Goal: Transaction & Acquisition: Book appointment/travel/reservation

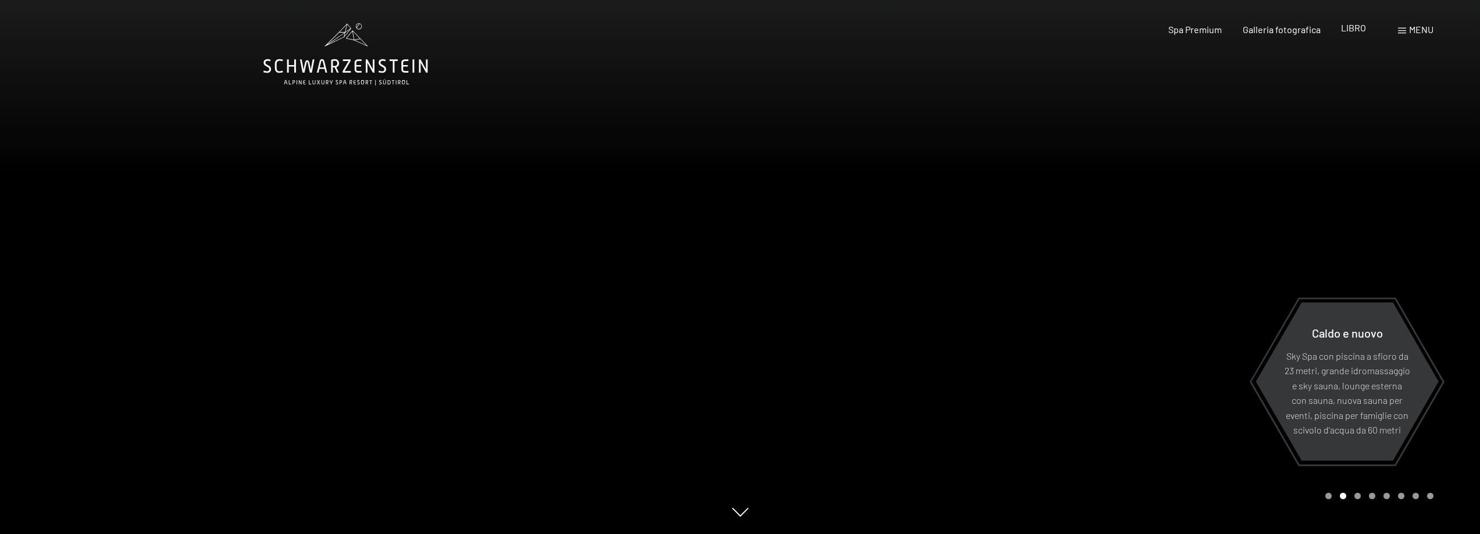
click at [1358, 31] on font "LIBRO" at bounding box center [1353, 27] width 25 height 11
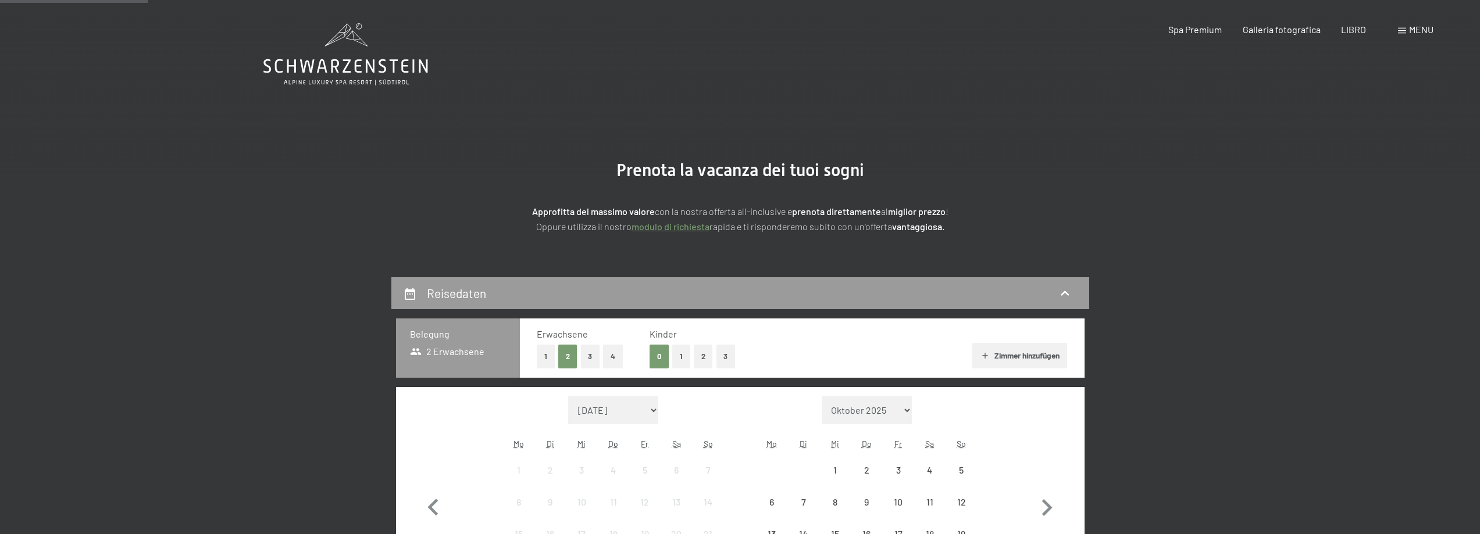
scroll to position [349, 0]
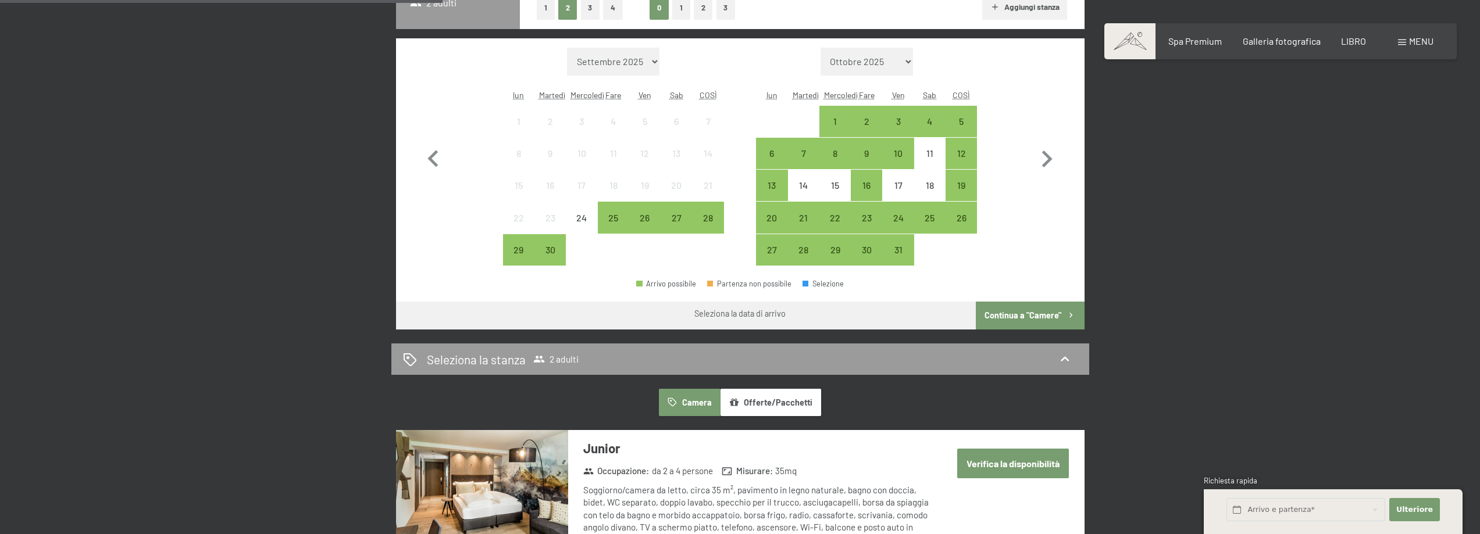
click at [876, 145] on div "9" at bounding box center [866, 153] width 29 height 29
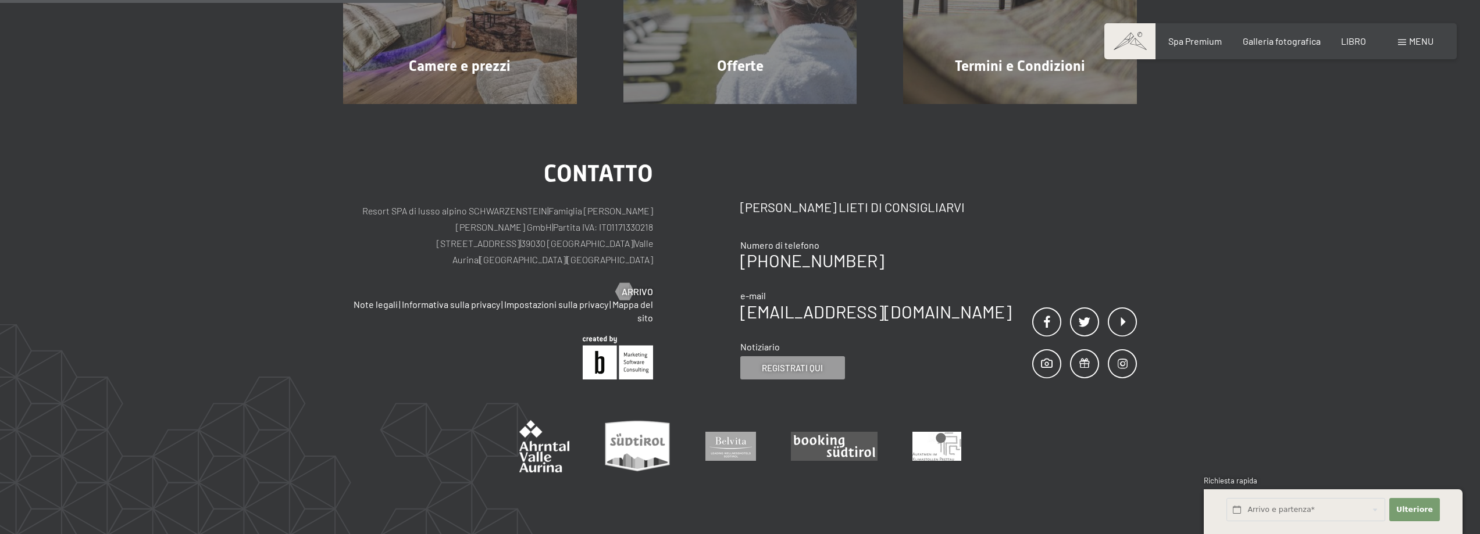
scroll to position [58, 0]
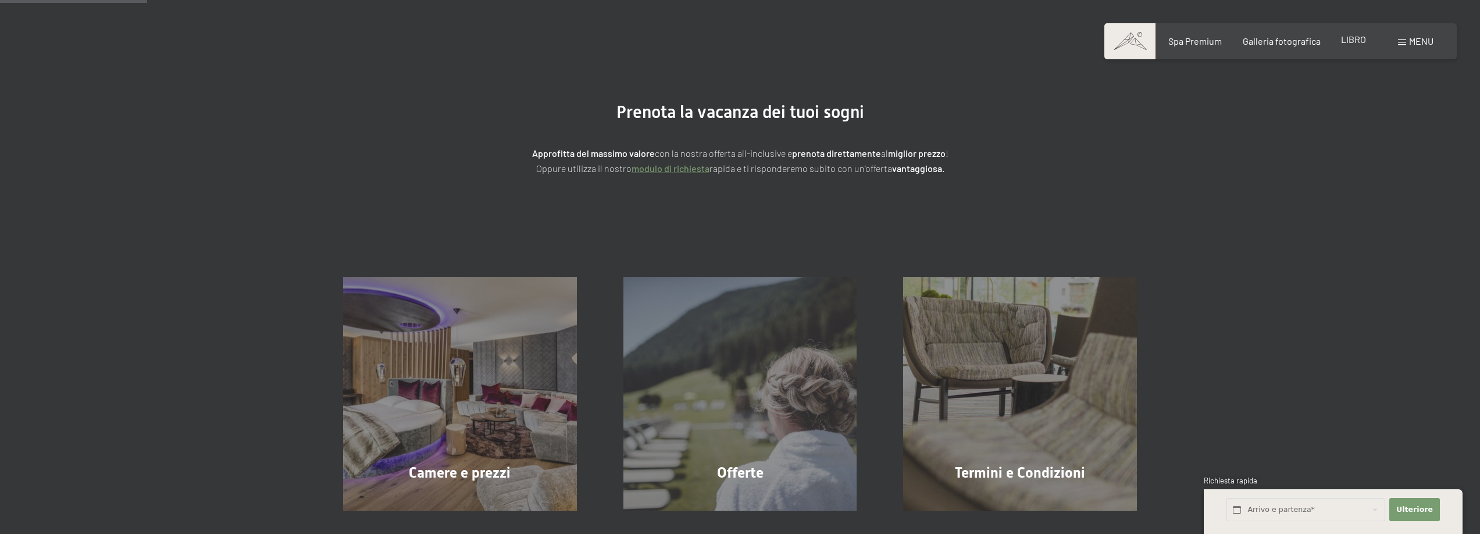
click at [1363, 41] on font "LIBRO" at bounding box center [1353, 39] width 25 height 11
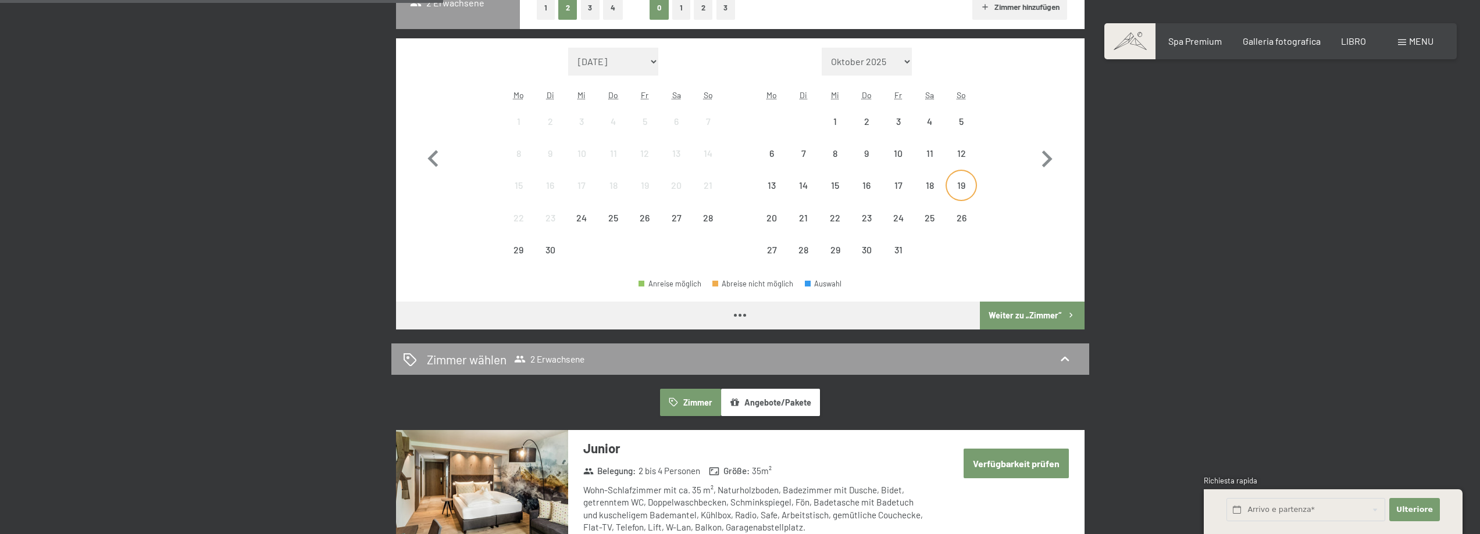
scroll to position [349, 0]
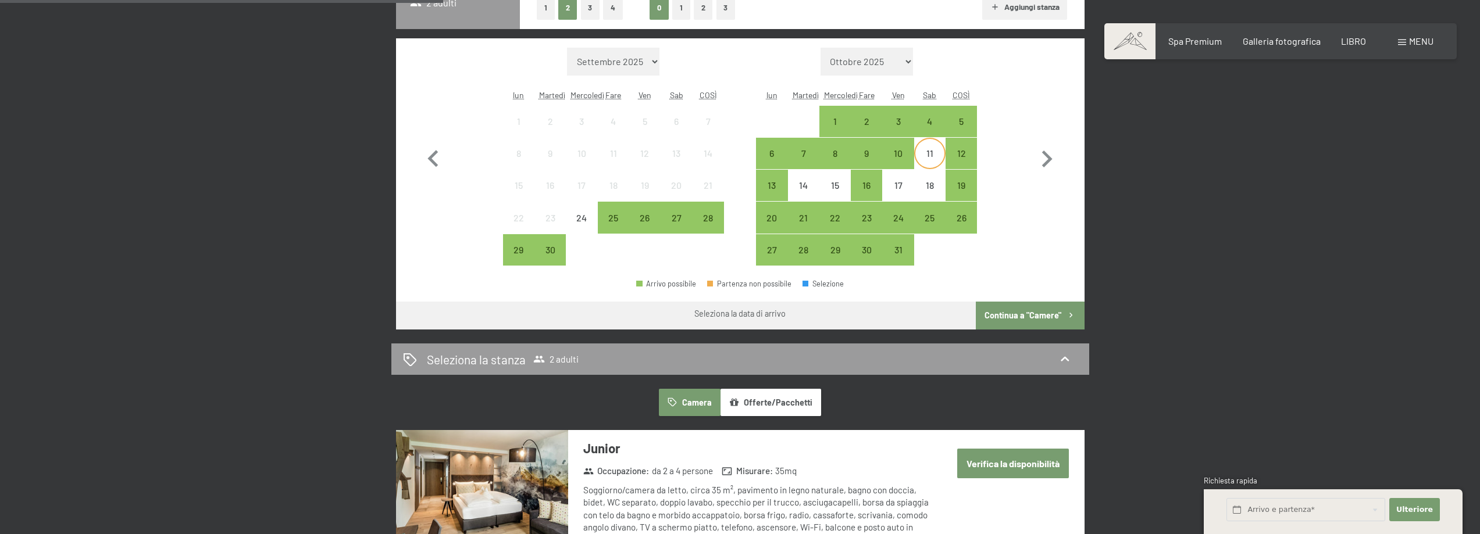
click at [937, 155] on div "11" at bounding box center [929, 163] width 29 height 29
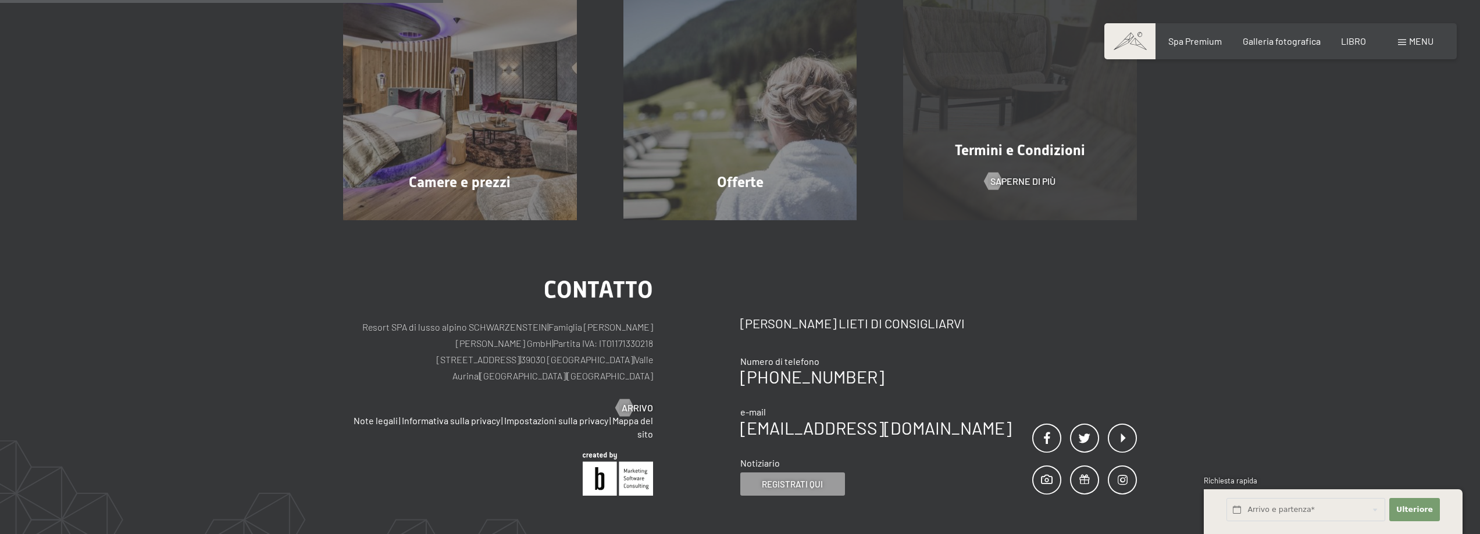
scroll to position [0, 0]
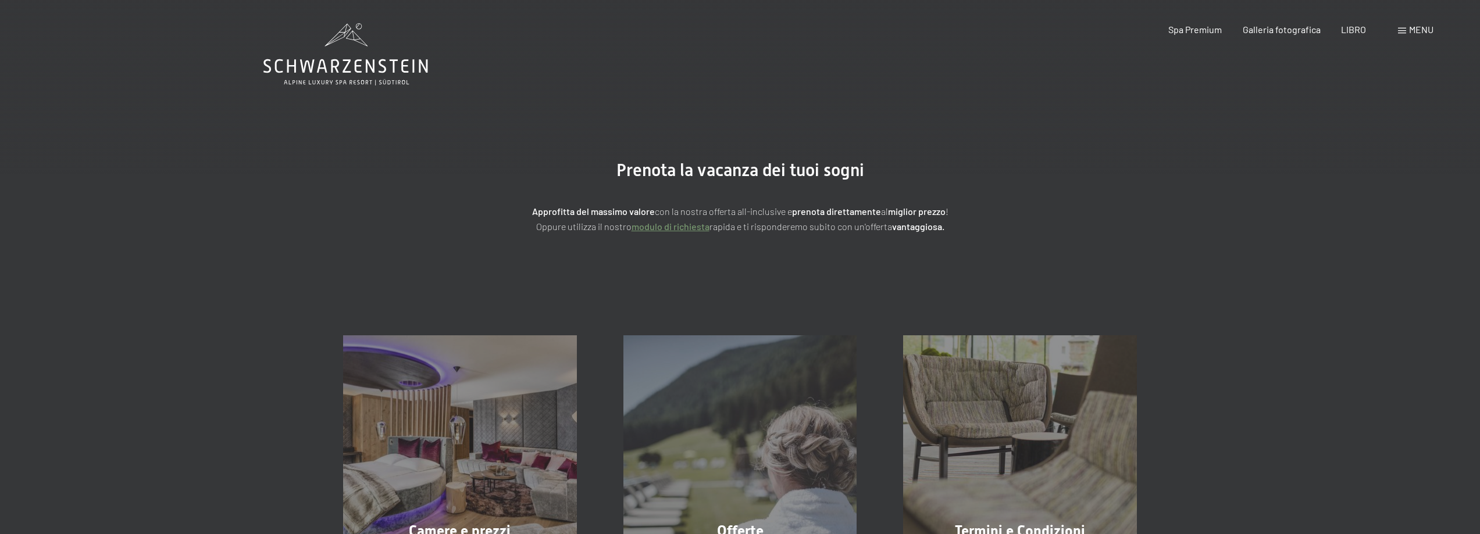
click at [1363, 23] on div "Libro Richieste Spa Premium Galleria fotografica LIBRO menu DI ESSO IT Buono Ga…" at bounding box center [1280, 29] width 306 height 13
click at [1357, 27] on font "LIBRO" at bounding box center [1353, 27] width 25 height 11
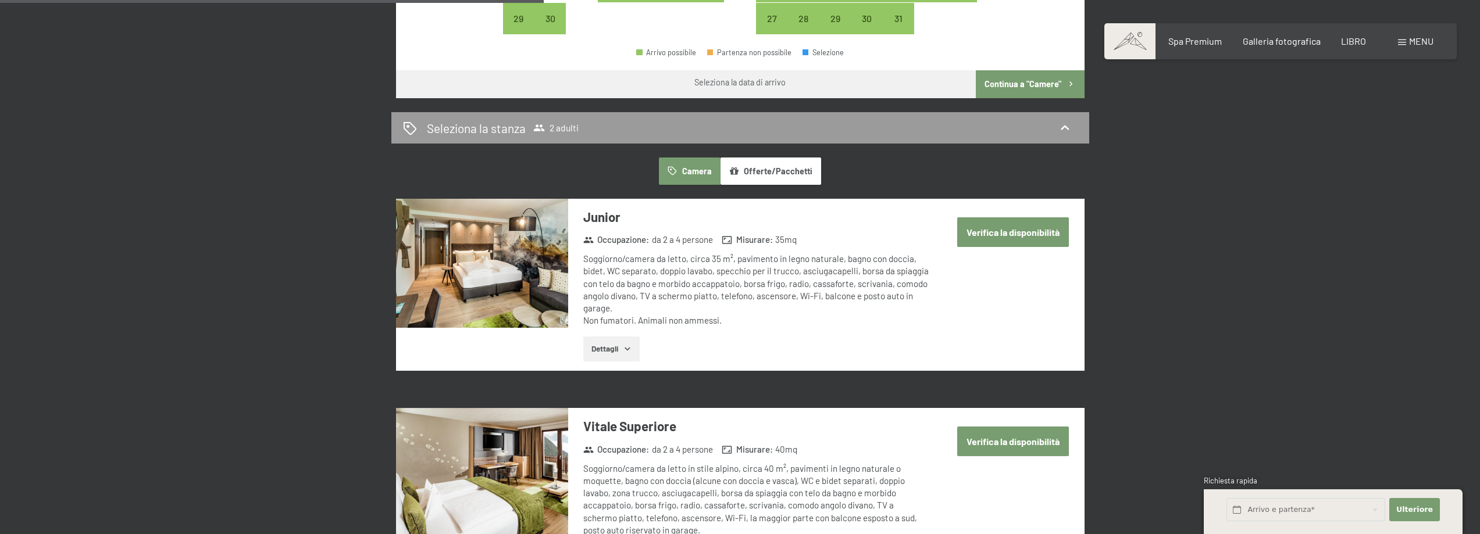
scroll to position [348, 0]
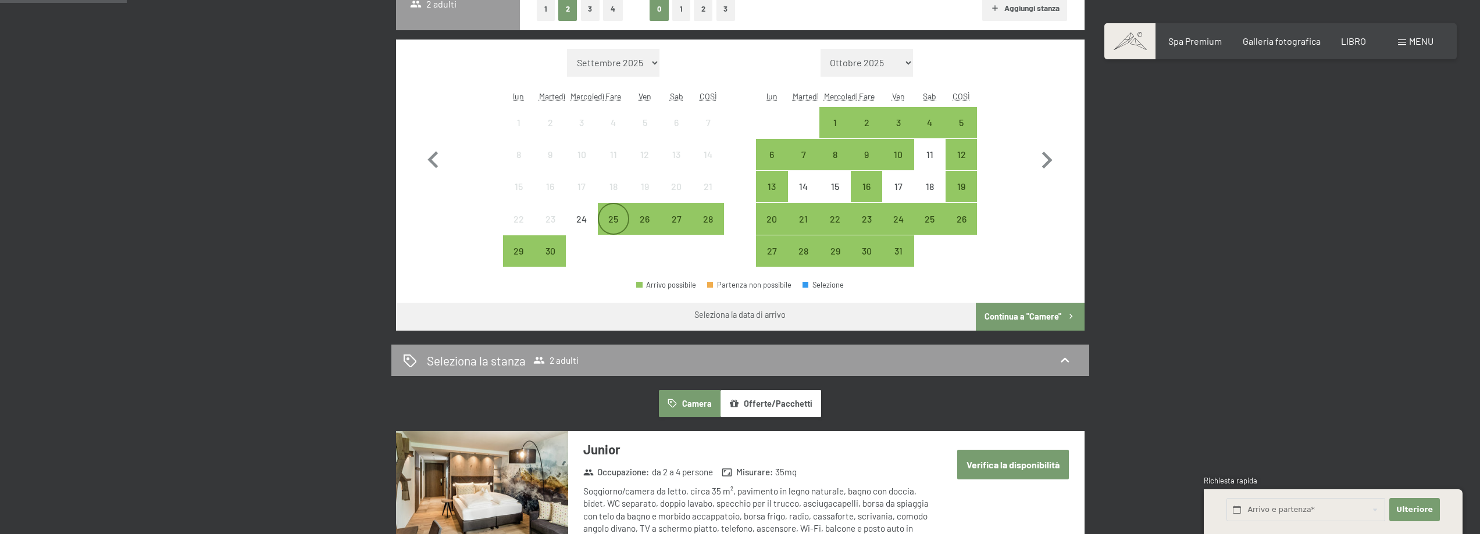
click at [615, 223] on font "25" at bounding box center [613, 218] width 10 height 11
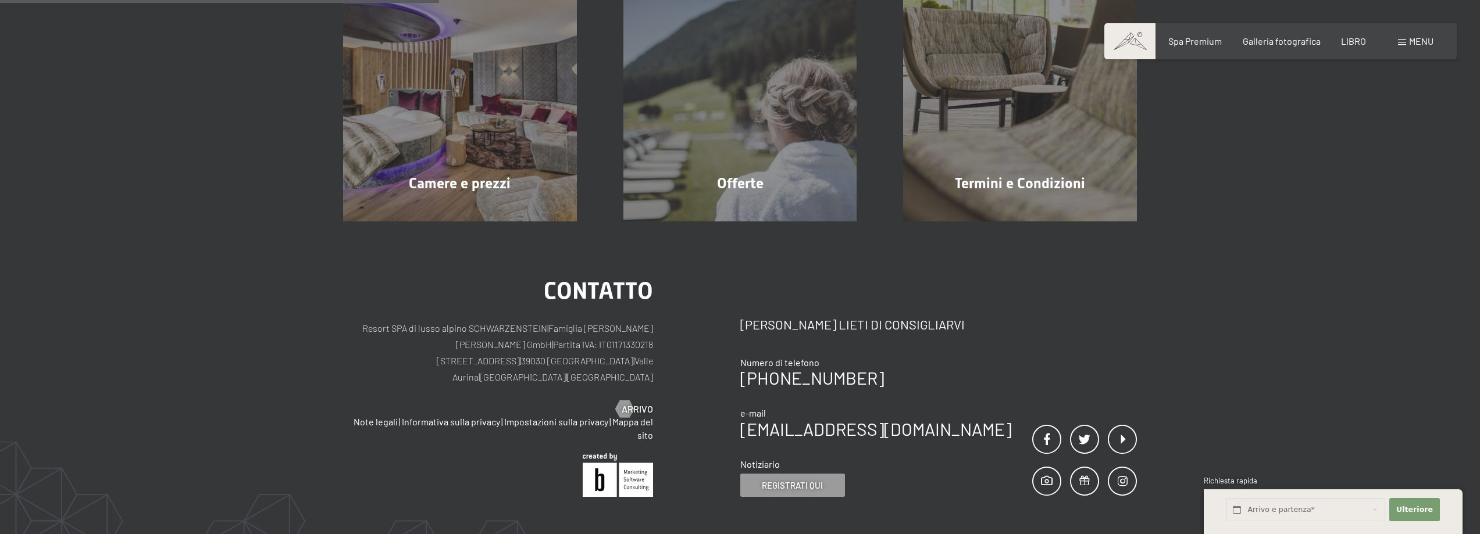
scroll to position [115, 0]
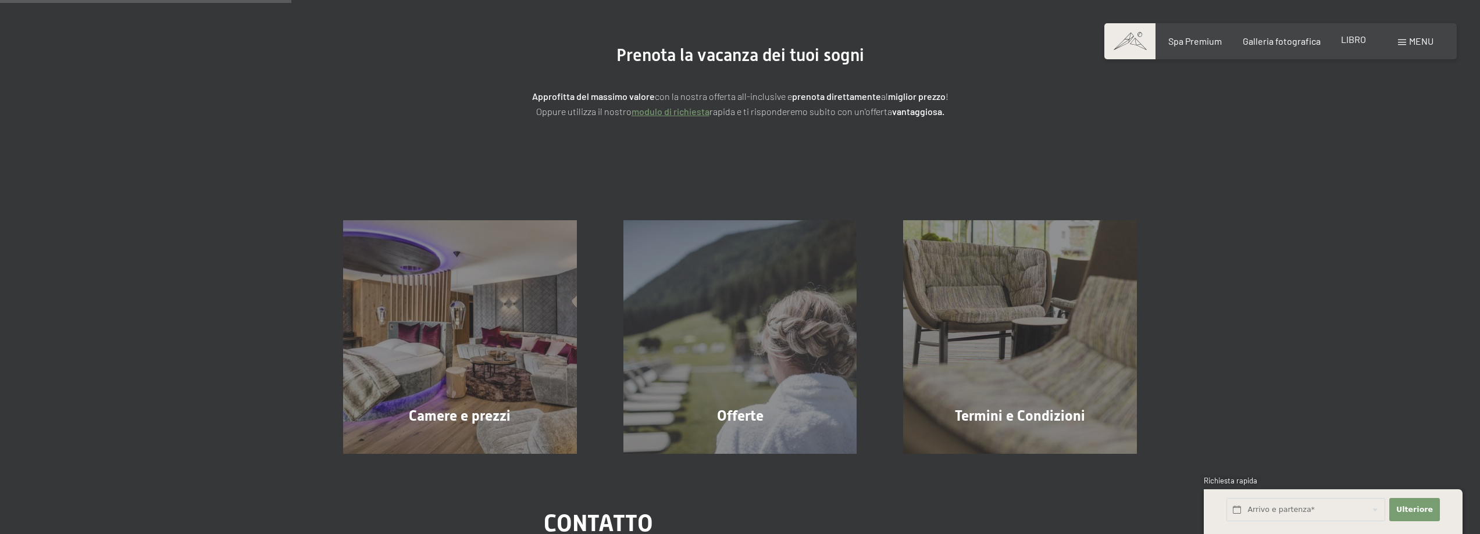
click at [1364, 45] on font "LIBRO" at bounding box center [1353, 39] width 25 height 11
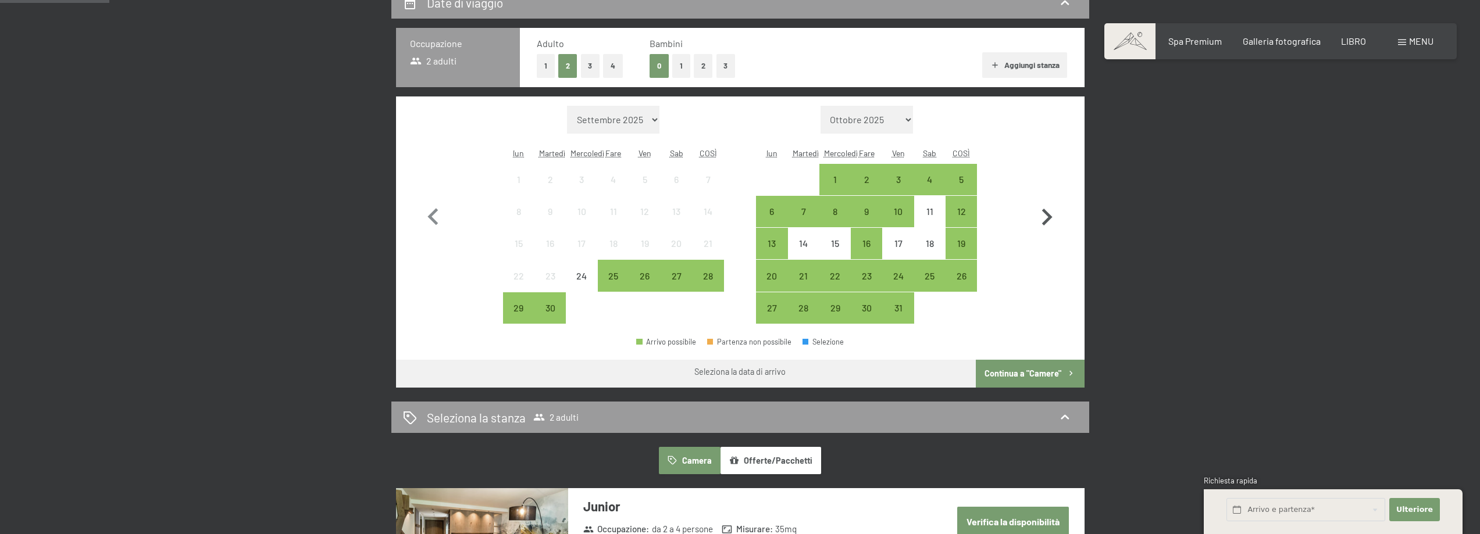
click at [1045, 216] on icon "button" at bounding box center [1047, 218] width 34 height 34
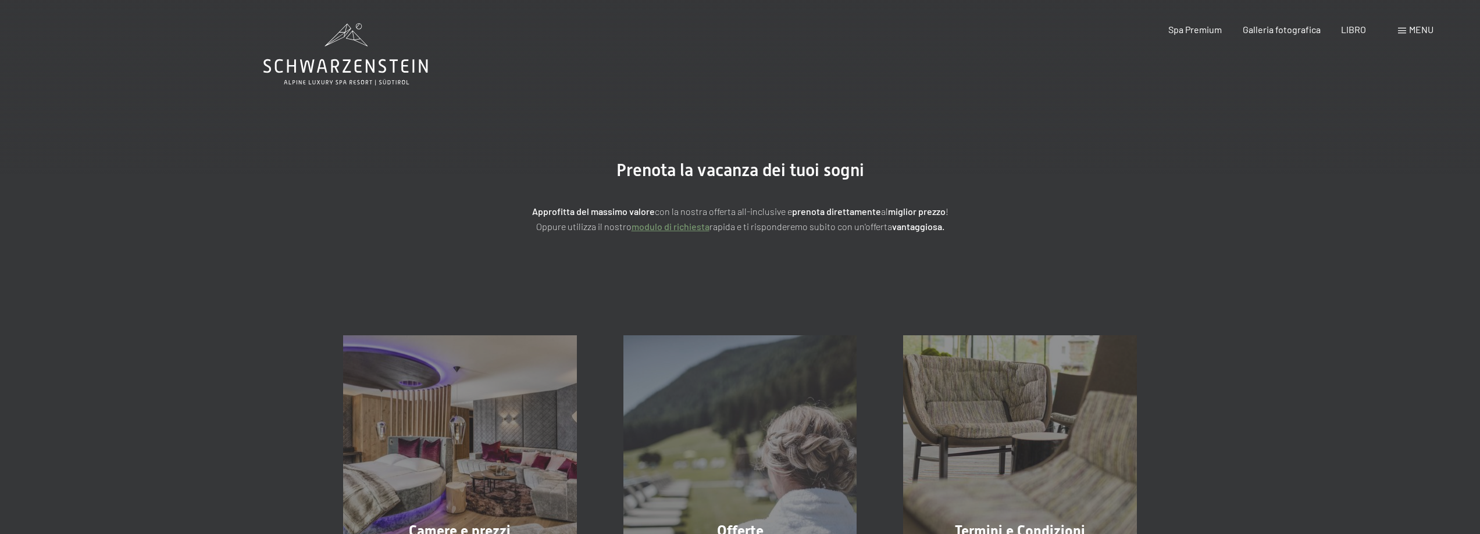
click at [1404, 28] on span at bounding box center [1402, 31] width 8 height 6
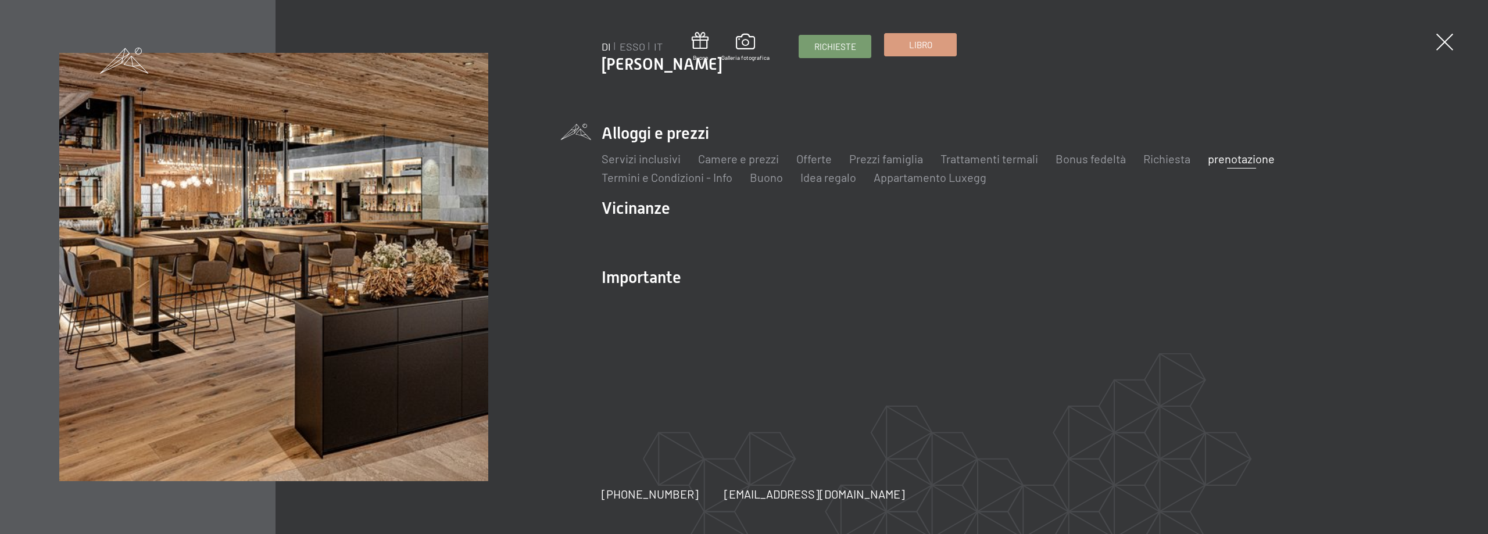
click at [918, 48] on font "Libro" at bounding box center [920, 45] width 23 height 10
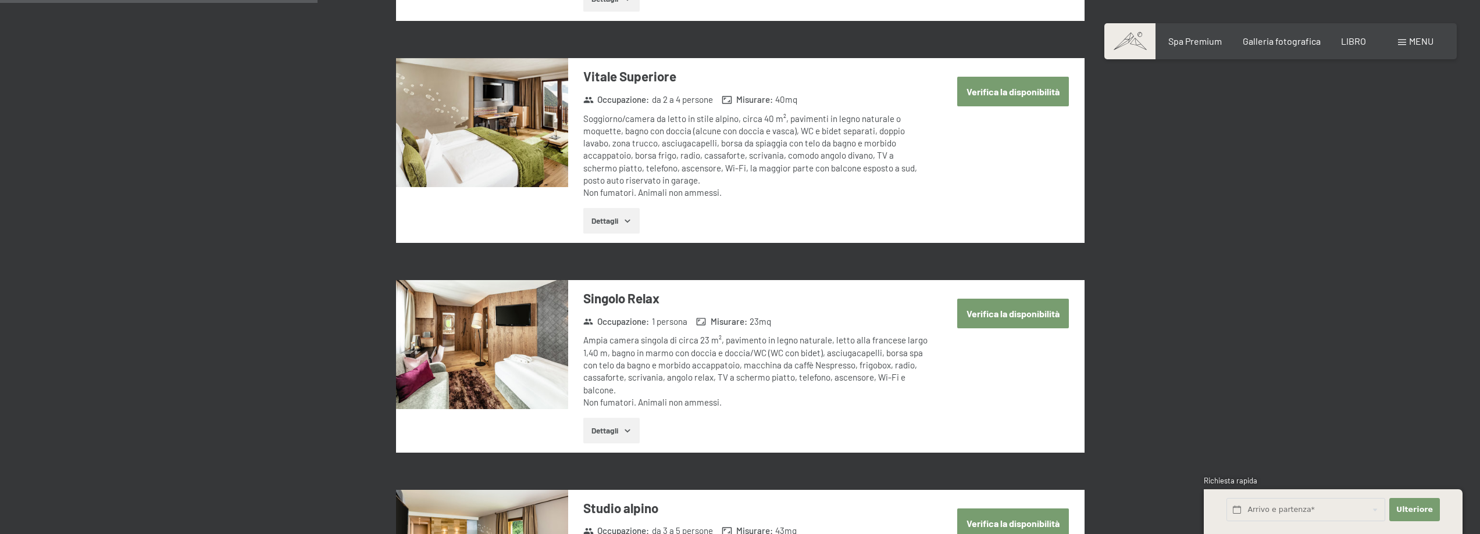
scroll to position [756, 0]
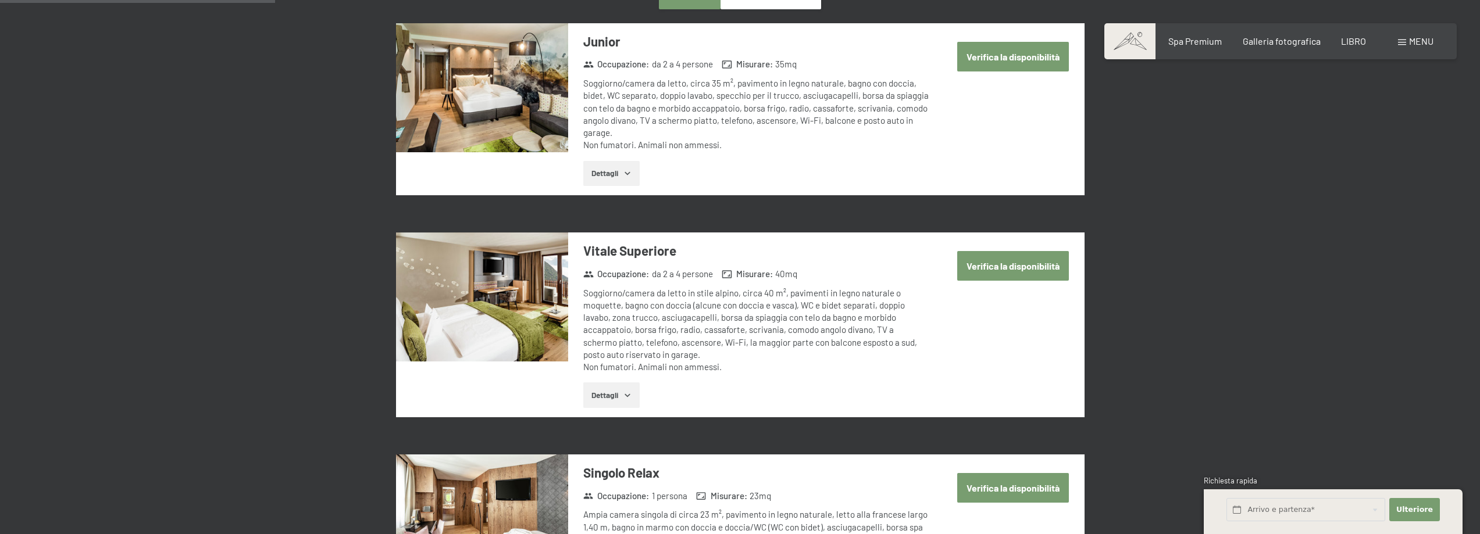
click at [612, 388] on button "Dettagli" at bounding box center [611, 396] width 56 height 26
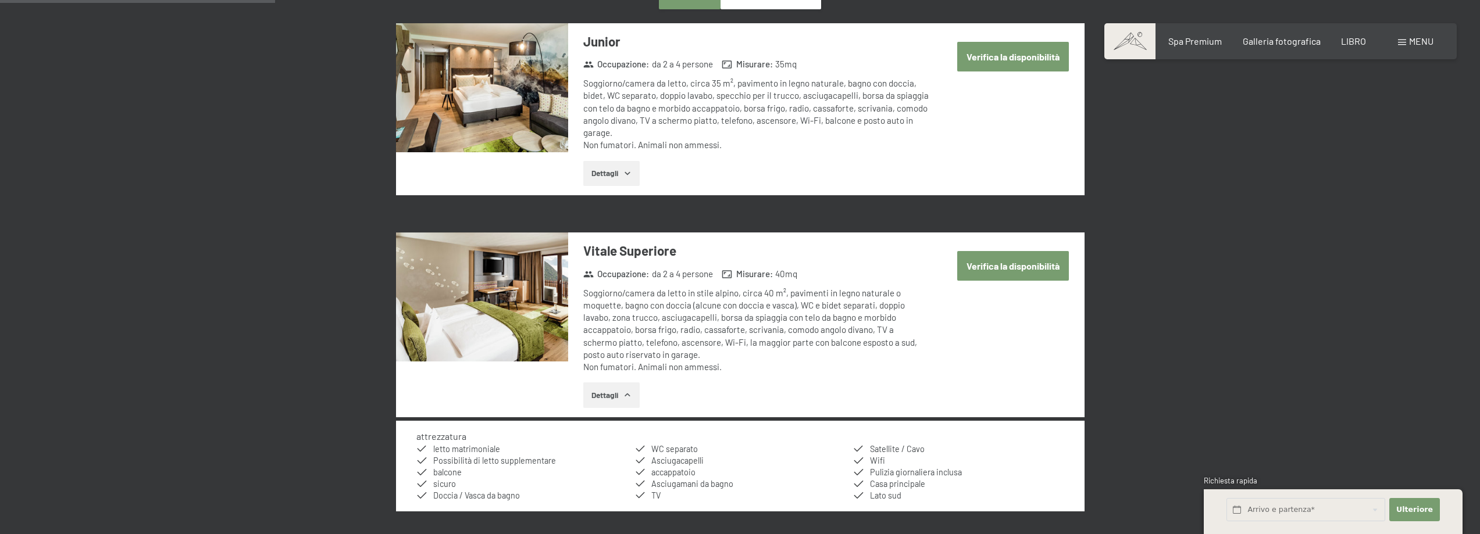
scroll to position [814, 0]
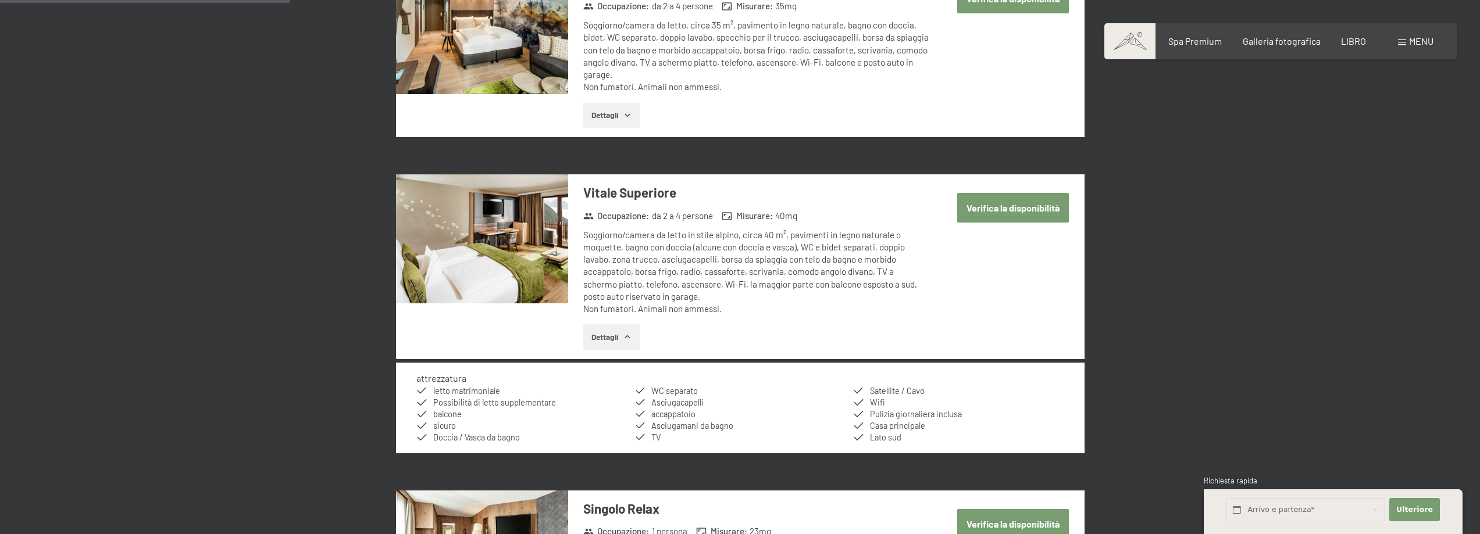
click at [510, 255] on img at bounding box center [482, 238] width 172 height 129
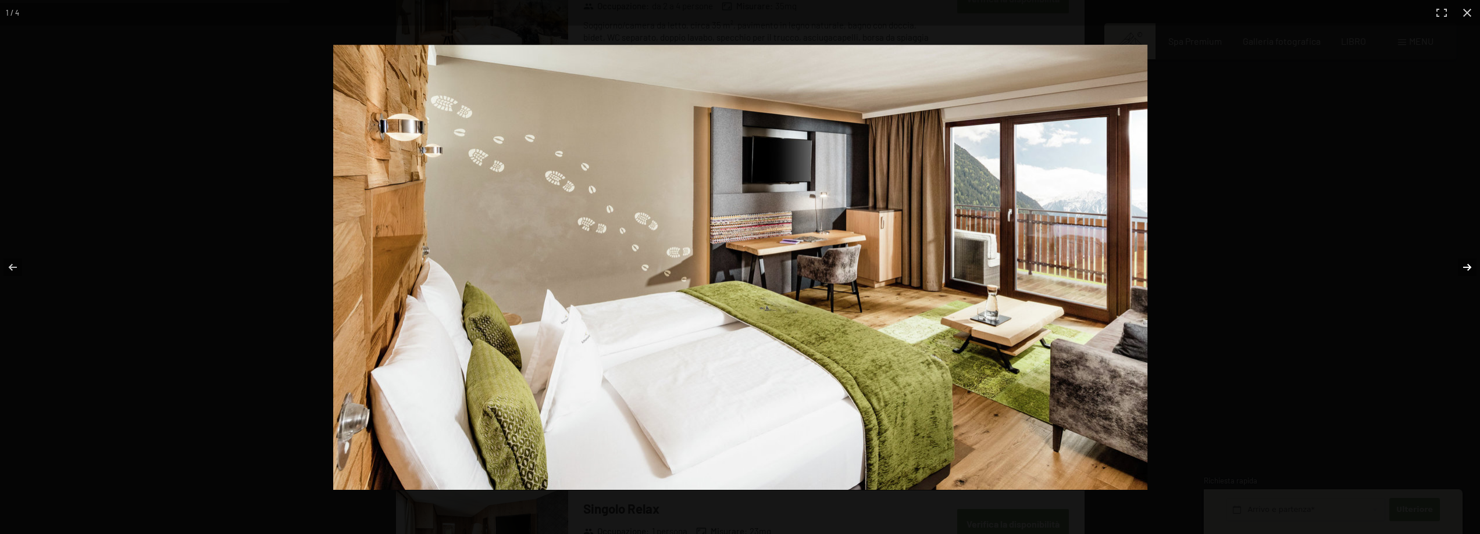
click at [1464, 267] on button "button" at bounding box center [1459, 267] width 41 height 58
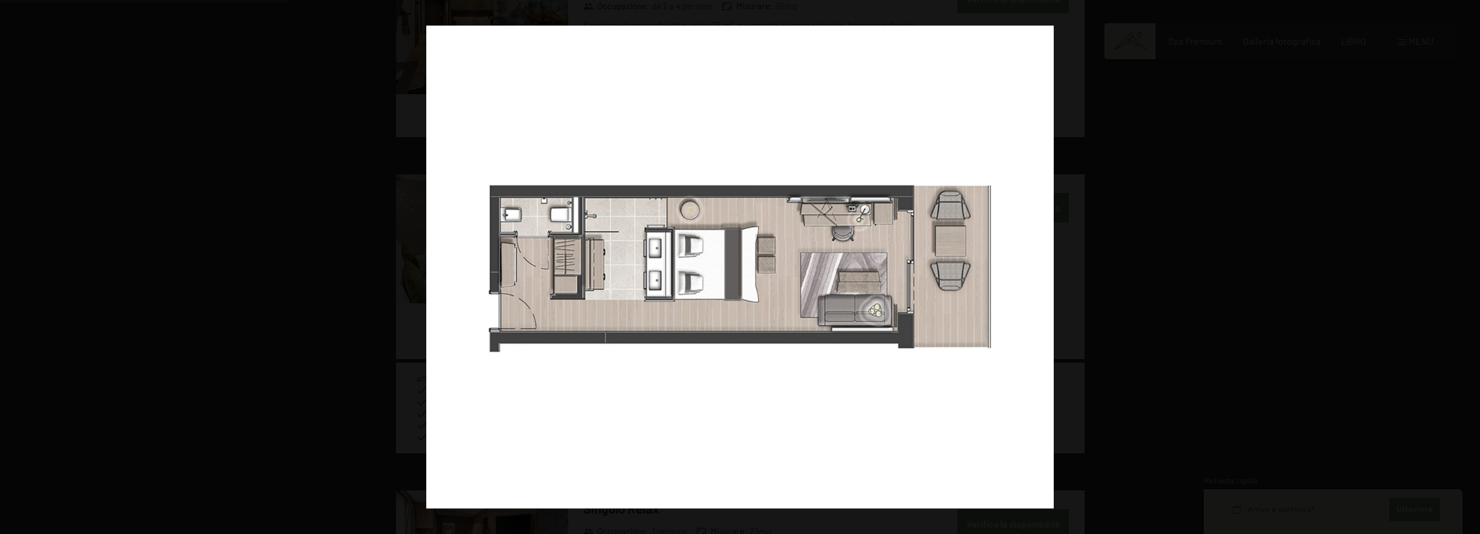
click at [1464, 267] on button "button" at bounding box center [1459, 267] width 41 height 58
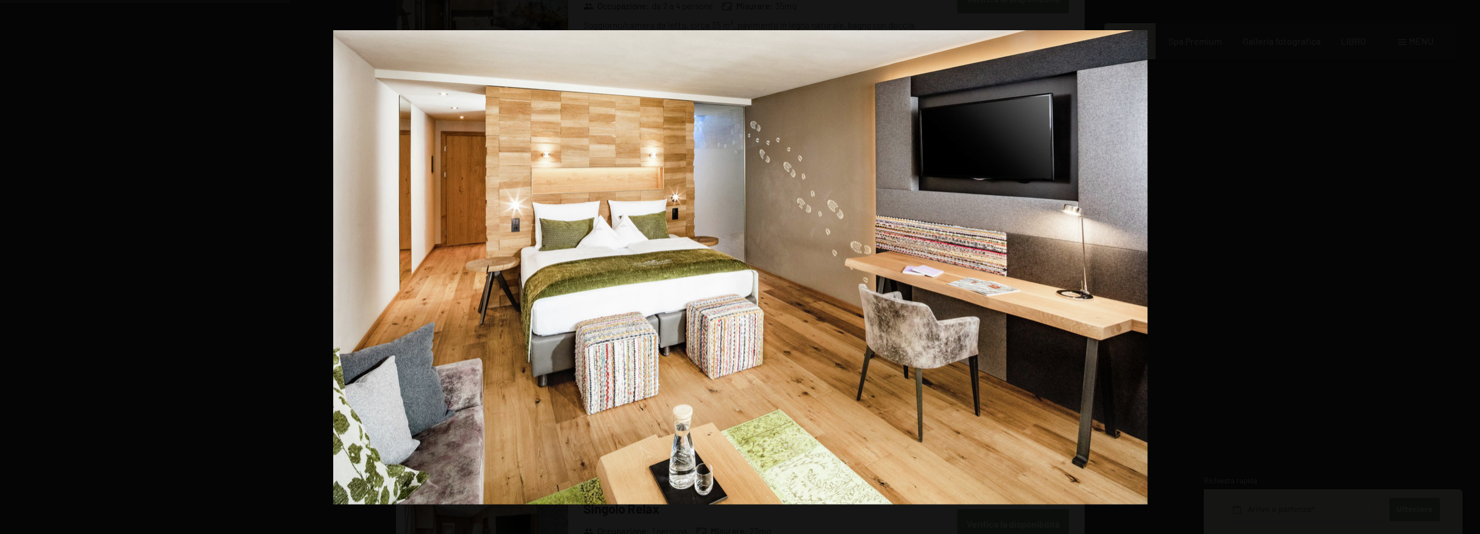
click at [1464, 267] on button "button" at bounding box center [1459, 267] width 41 height 58
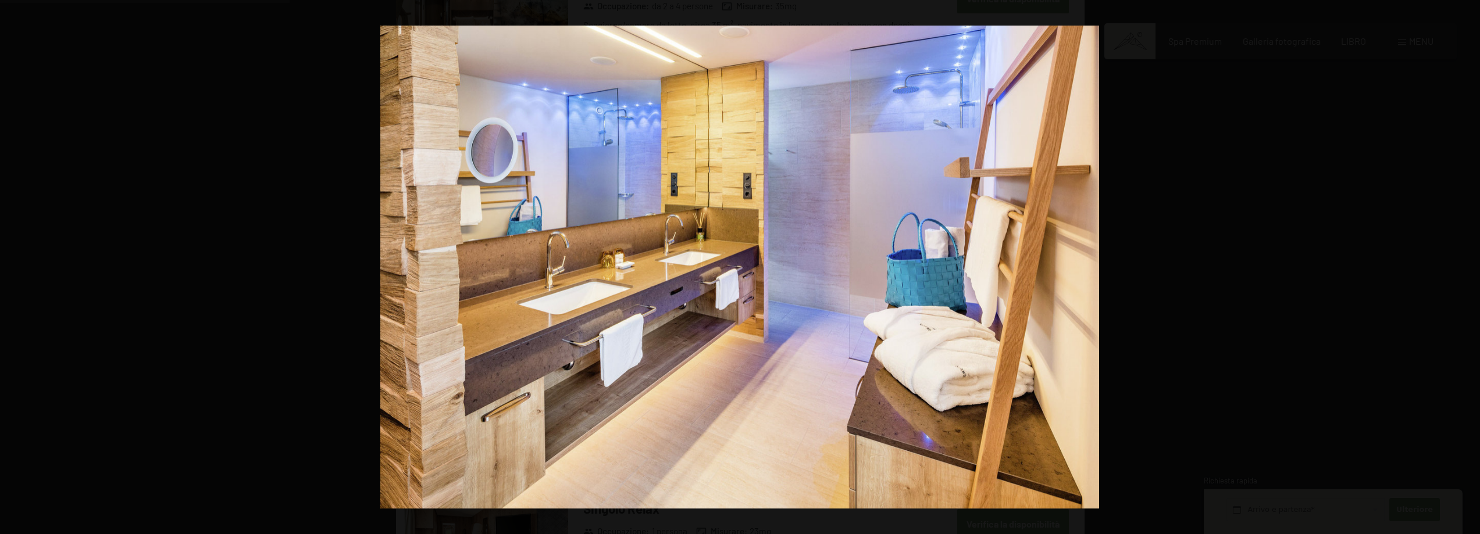
click at [1464, 267] on button "button" at bounding box center [1459, 267] width 41 height 58
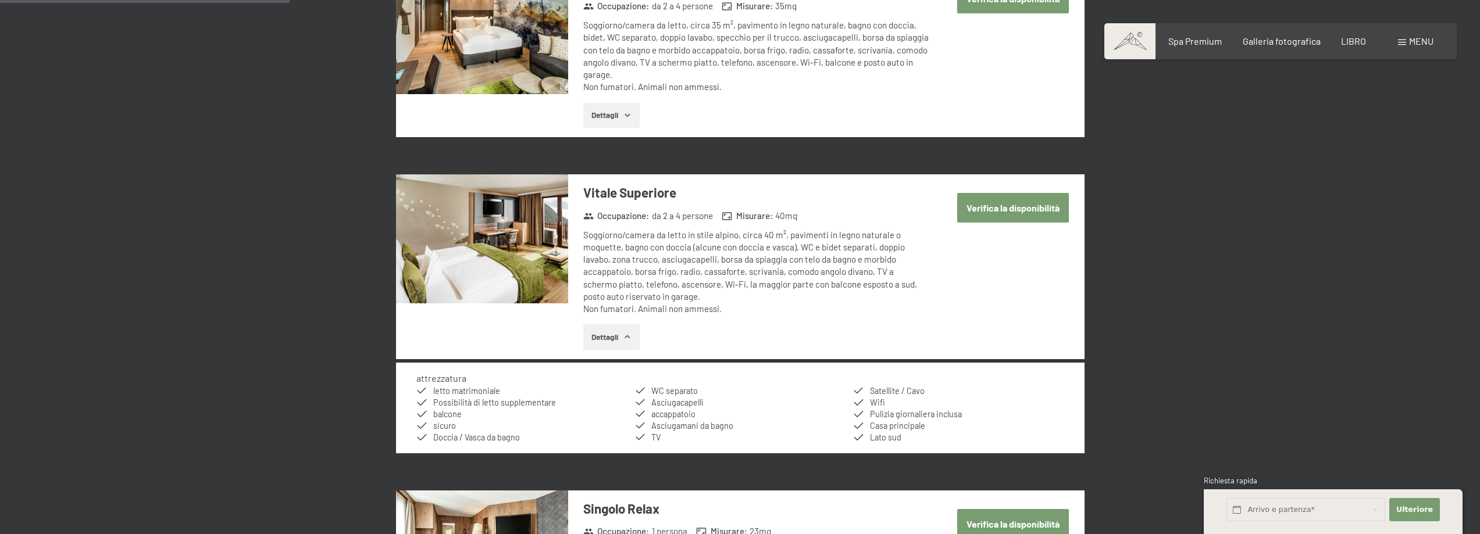
click at [0, 0] on button "button" at bounding box center [0, 0] width 0 height 0
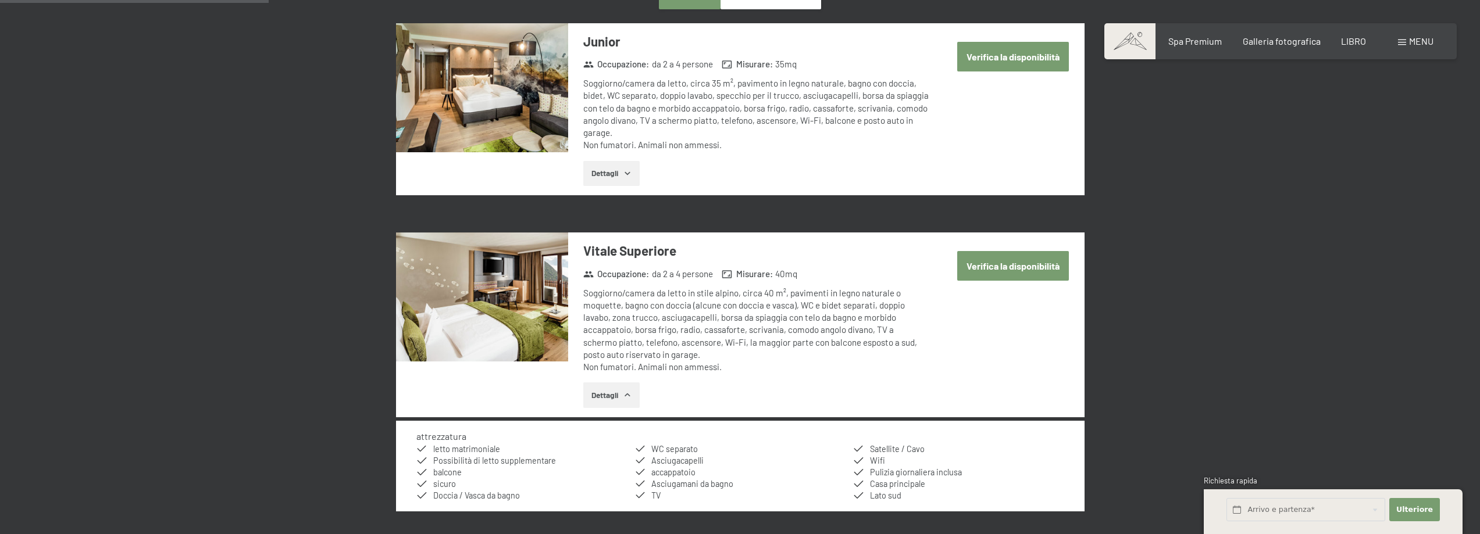
click at [621, 173] on button "Dettagli" at bounding box center [611, 174] width 56 height 26
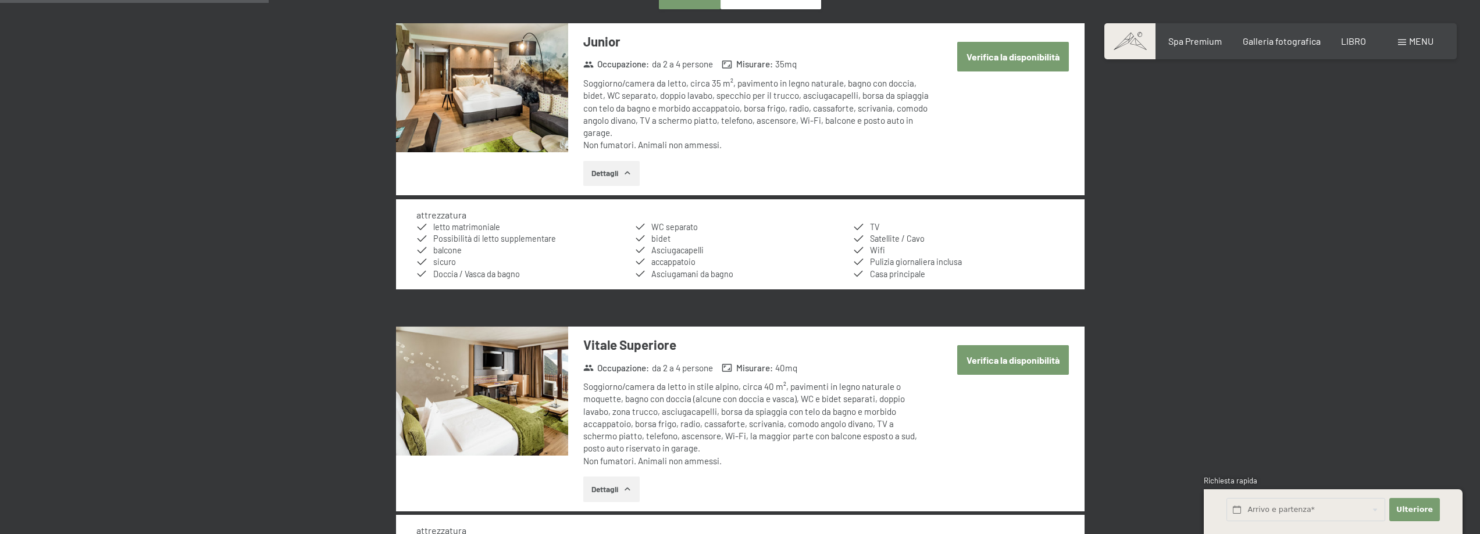
click at [545, 83] on img at bounding box center [482, 87] width 172 height 129
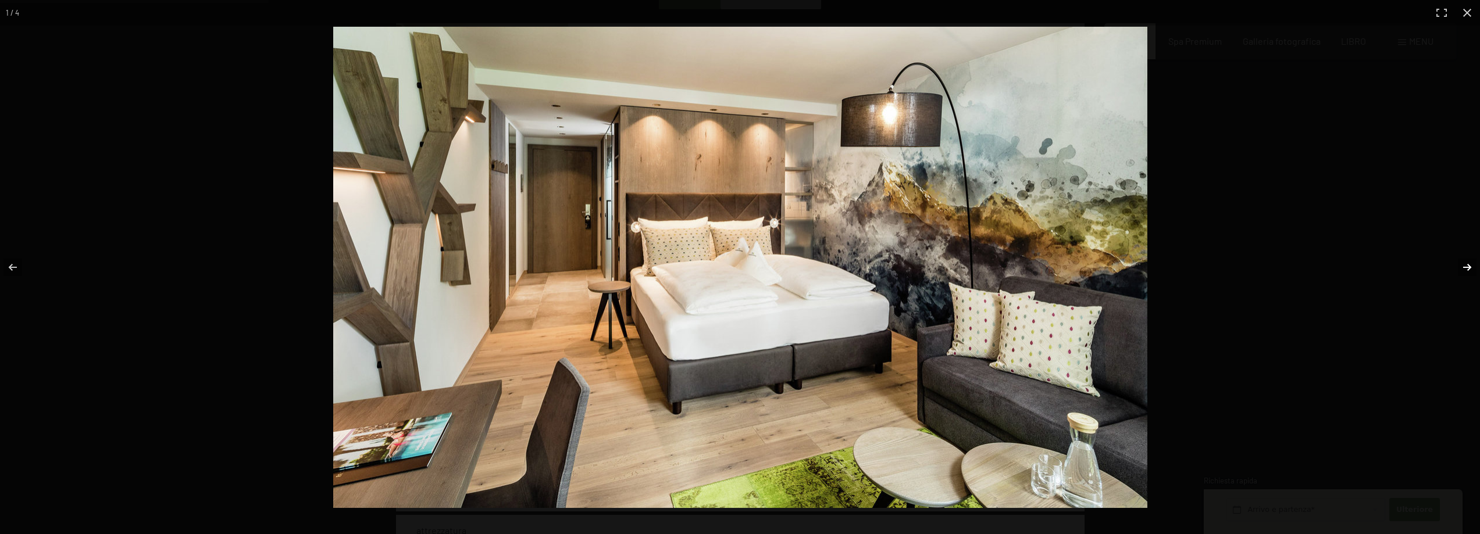
click at [1463, 267] on button "button" at bounding box center [1459, 267] width 41 height 58
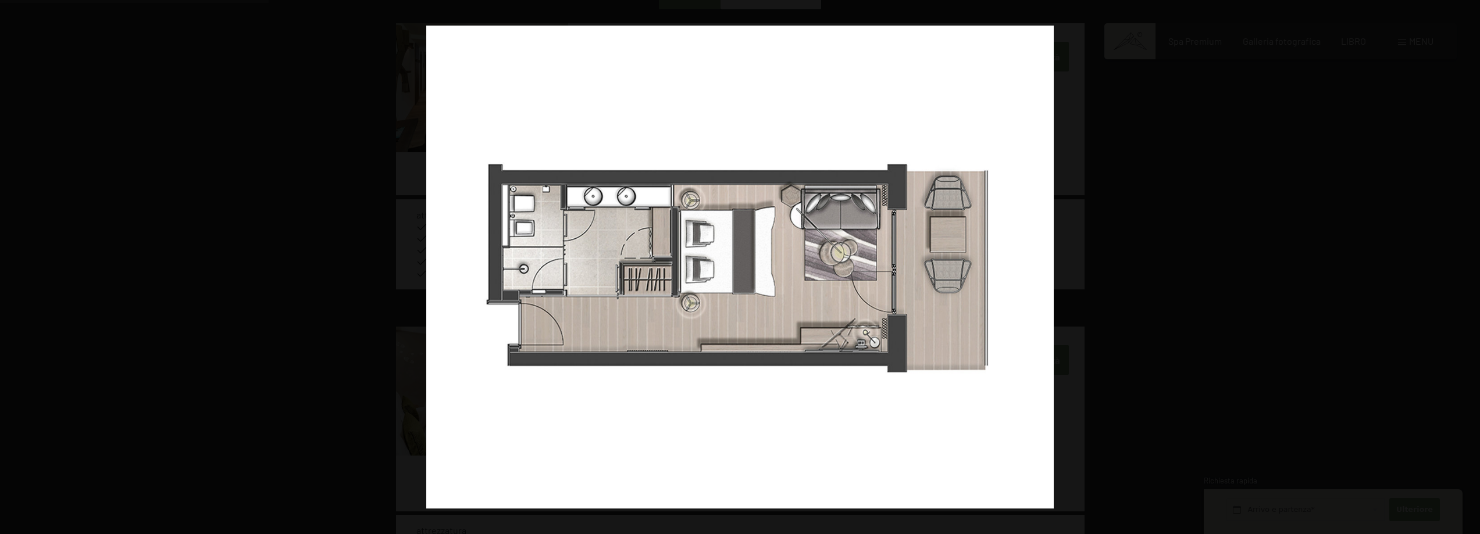
click at [1463, 267] on button "button" at bounding box center [1459, 267] width 41 height 58
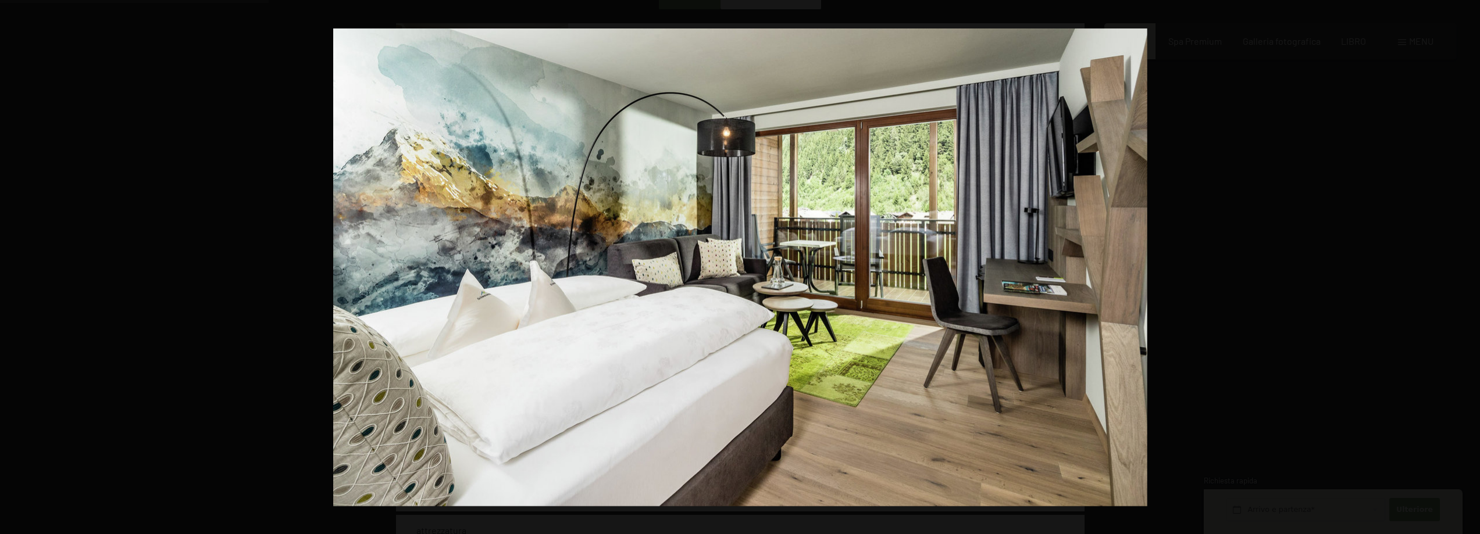
click at [1463, 267] on button "button" at bounding box center [1459, 267] width 41 height 58
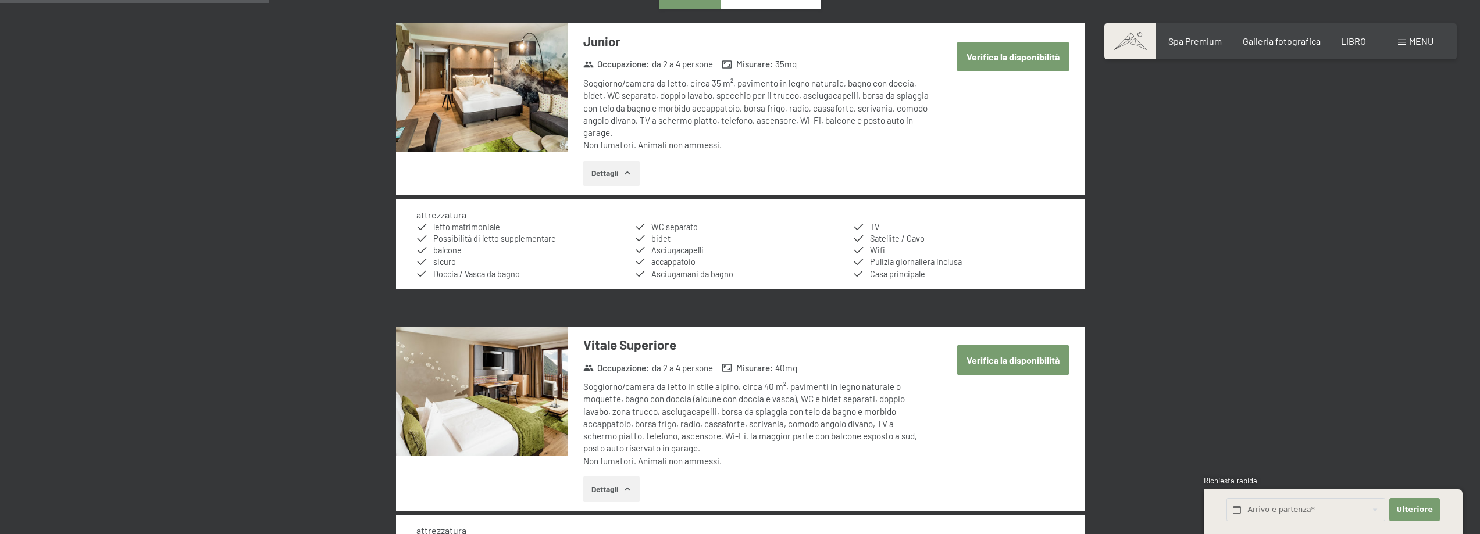
click at [0, 0] on button "button" at bounding box center [0, 0] width 0 height 0
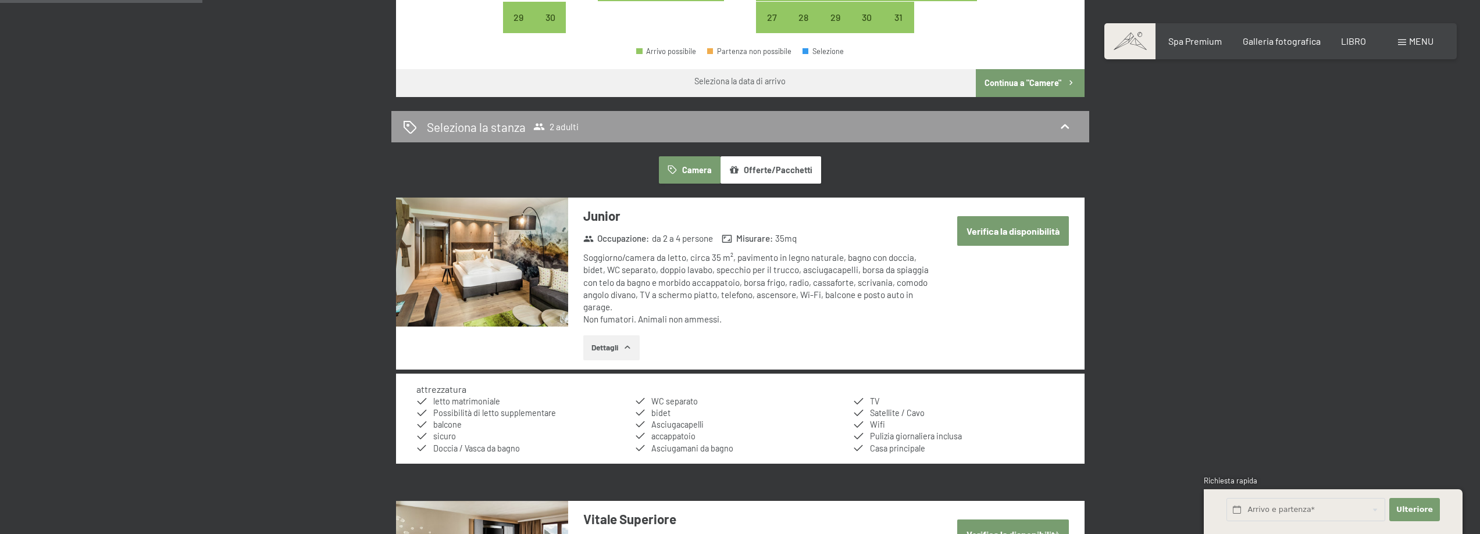
click at [1020, 239] on button "Verifica la disponibilità" at bounding box center [1013, 231] width 112 height 30
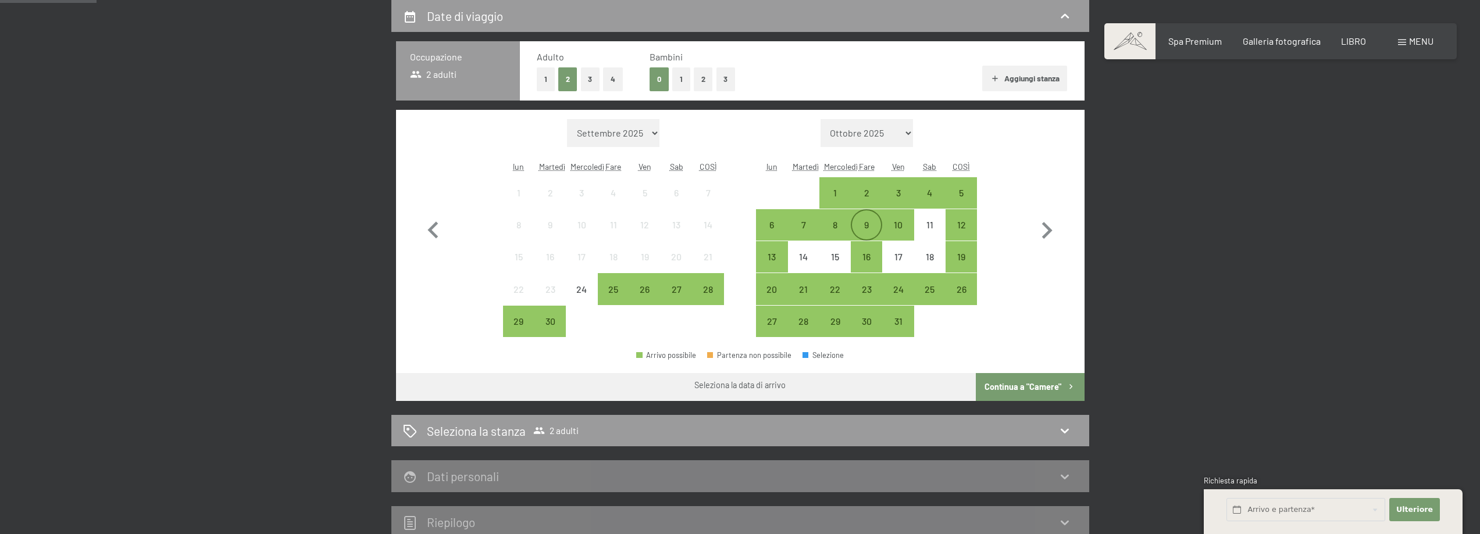
click at [867, 226] on font "9" at bounding box center [866, 224] width 5 height 11
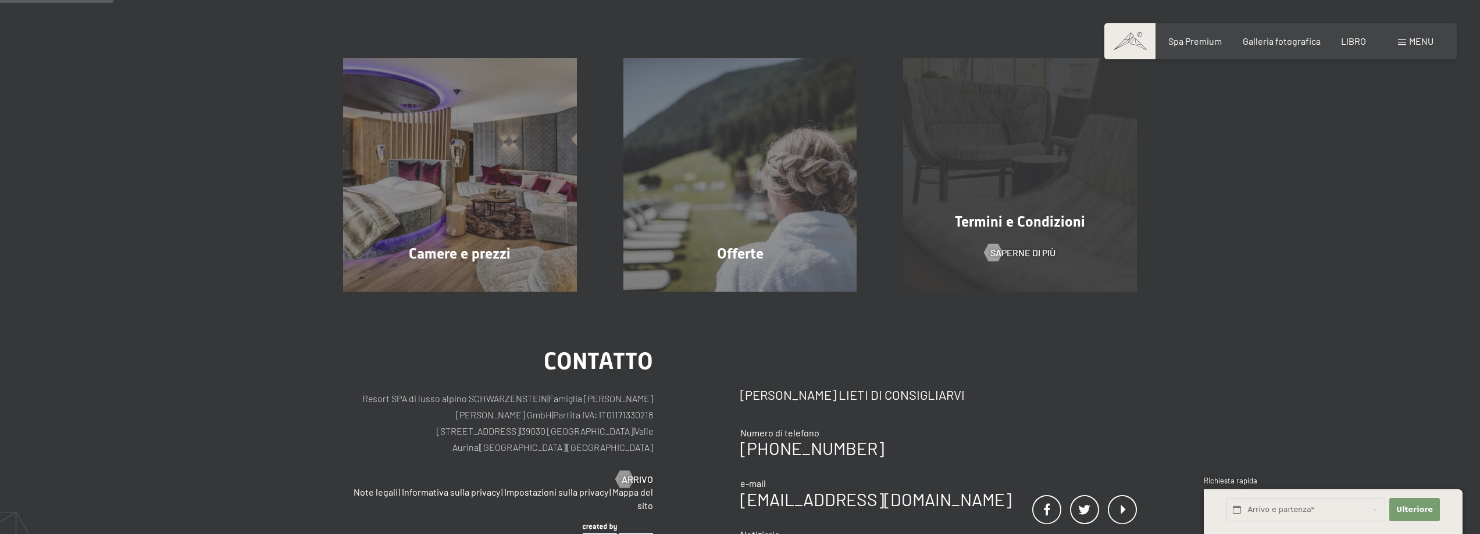
scroll to position [0, 0]
